Goal: Transaction & Acquisition: Purchase product/service

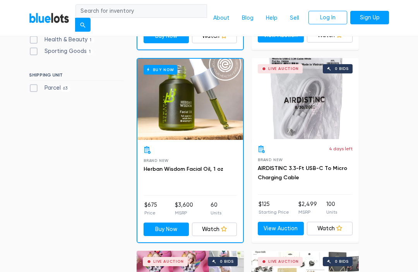
scroll to position [386, 0]
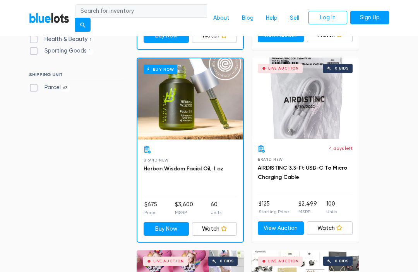
click at [288, 222] on link "View Auction" at bounding box center [280, 229] width 46 height 14
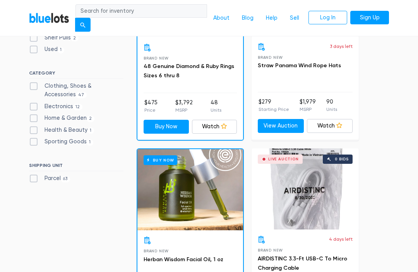
click at [52, 103] on label "Electronics 12" at bounding box center [55, 107] width 53 height 9
click at [34, 103] on input "Electronics 12" at bounding box center [31, 105] width 5 height 5
checkbox input "true"
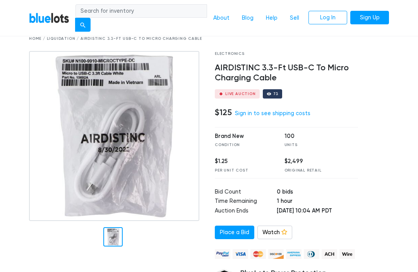
scroll to position [33, 0]
click at [276, 94] on div "73" at bounding box center [273, 94] width 20 height 9
click at [270, 93] on div "73" at bounding box center [273, 94] width 20 height 9
click at [249, 87] on div "Electronics AIRDISTINC 3.3-Ft USB-C To Micro Charging Cable Live Auction 73 $12…" at bounding box center [286, 189] width 155 height 277
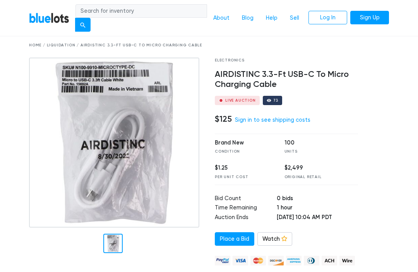
scroll to position [0, 0]
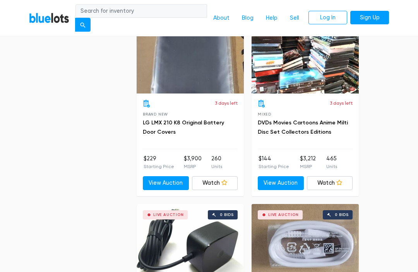
scroll to position [1200, 0]
